Goal: Task Accomplishment & Management: Manage account settings

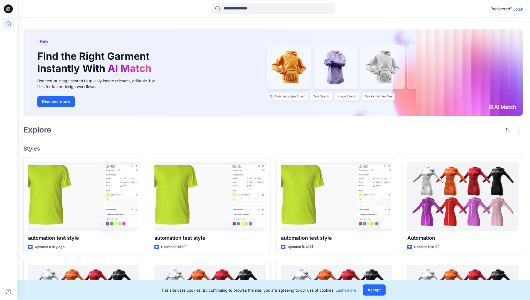
click at [516, 9] on p "Login" at bounding box center [518, 9] width 10 height 6
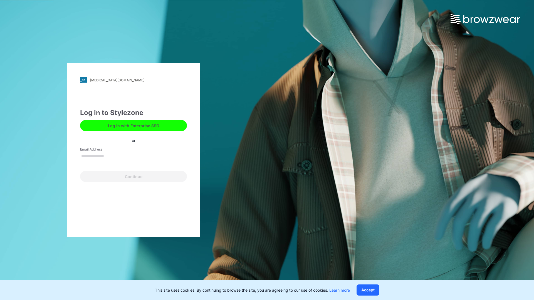
click at [110, 156] on input "Email Address" at bounding box center [133, 156] width 107 height 8
type input "**********"
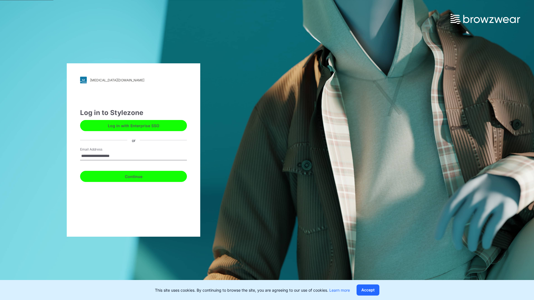
click at [140, 176] on button "Continue" at bounding box center [133, 176] width 107 height 11
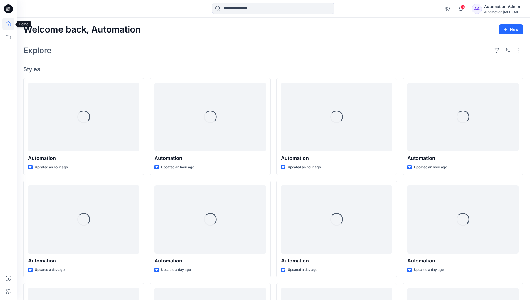
click at [11, 24] on icon at bounding box center [8, 23] width 5 height 5
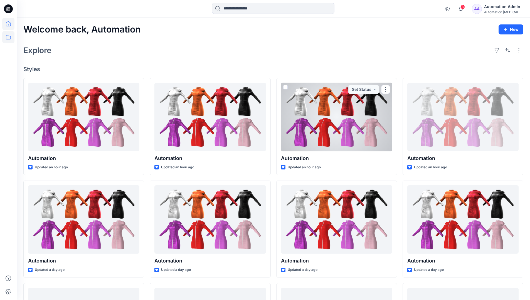
click at [10, 36] on icon at bounding box center [8, 37] width 12 height 12
